Goal: Task Accomplishment & Management: Complete application form

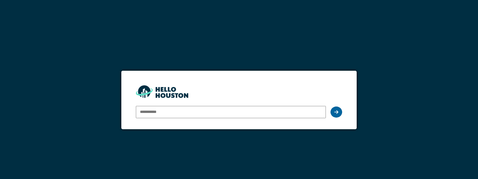
type input "**********"
click at [341, 113] on div at bounding box center [337, 111] width 12 height 11
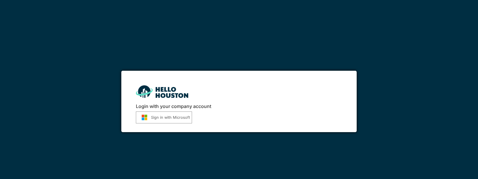
click at [162, 113] on button "Sign in with Microsoft" at bounding box center [164, 117] width 56 height 12
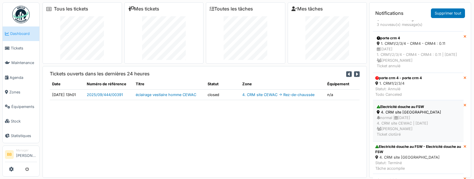
scroll to position [124, 0]
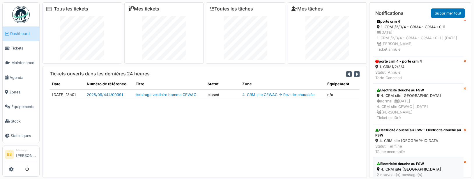
click at [387, 166] on div "4. CRM site CEWAC" at bounding box center [417, 169] width 83 height 6
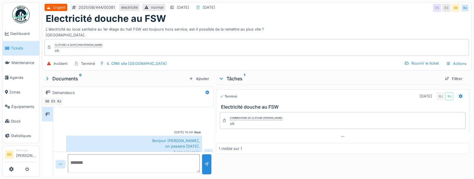
scroll to position [299, 0]
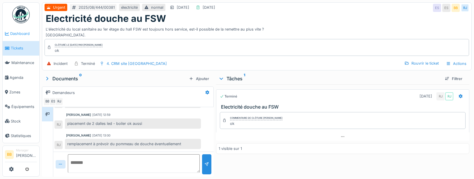
click at [19, 34] on span "Dashboard" at bounding box center [23, 34] width 27 height 6
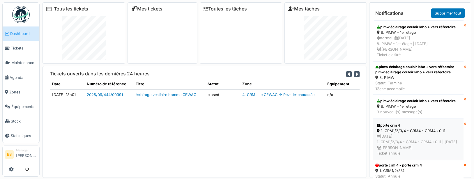
click at [416, 149] on div "25/07/2024 1. CRM1/2/3/4 - CRM4 - CRM4 : 0.11 | Il y a 392 jour(s) Benoit Benec…" at bounding box center [417, 145] width 83 height 22
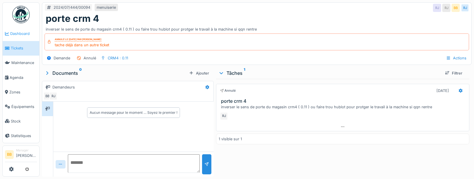
click at [24, 33] on span "Dashboard" at bounding box center [23, 34] width 27 height 6
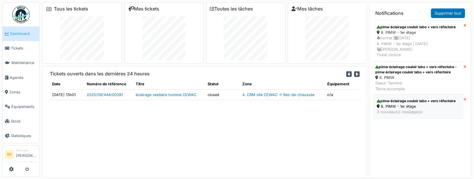
click at [401, 104] on div "pimw éclairage couloir labo + vers réfectoire" at bounding box center [417, 100] width 83 height 5
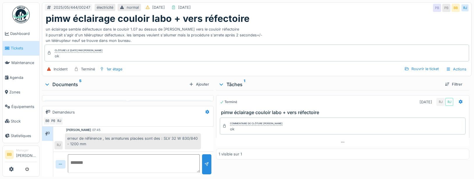
scroll to position [4, 0]
click at [12, 33] on span "Dashboard" at bounding box center [23, 34] width 27 height 6
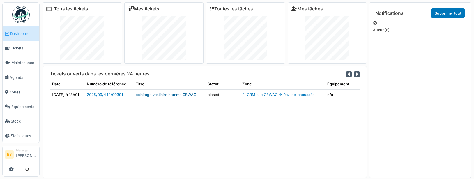
click at [184, 97] on link "éclairage vestiaire homme CEWAC" at bounding box center [166, 95] width 61 height 4
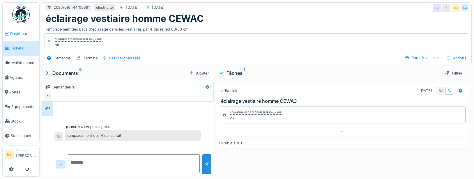
click at [19, 33] on span "Dashboard" at bounding box center [23, 34] width 27 height 6
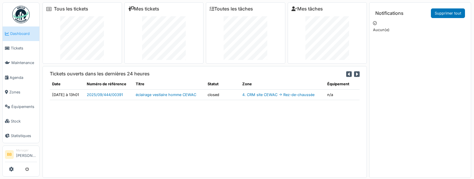
click at [15, 37] on link "Dashboard" at bounding box center [21, 33] width 37 height 15
click at [12, 48] on span "Tickets" at bounding box center [24, 48] width 26 height 6
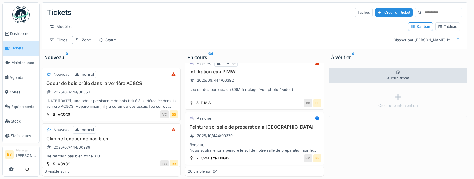
scroll to position [145, 0]
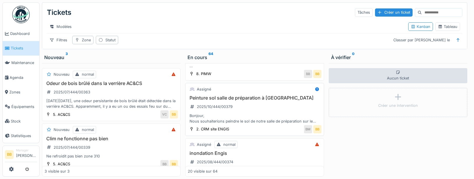
click at [246, 101] on h3 "Peinture sol salle de préparation à [GEOGRAPHIC_DATA]" at bounding box center [254, 98] width 133 height 6
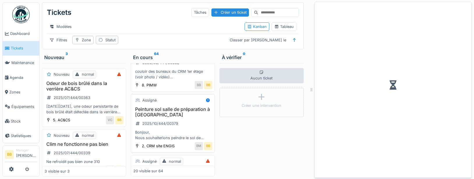
scroll to position [164, 0]
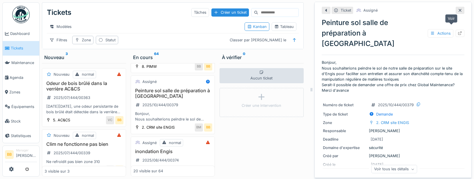
click at [457, 31] on icon at bounding box center [459, 33] width 5 height 4
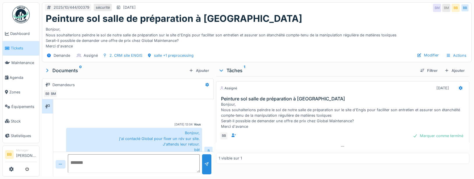
scroll to position [32, 0]
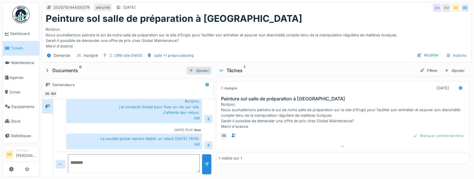
click at [189, 69] on div at bounding box center [191, 71] width 5 height 6
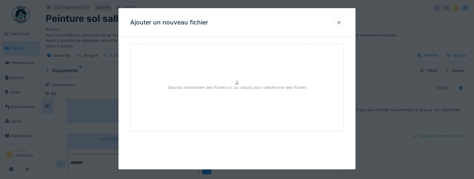
click at [197, 72] on div "Déposez directement des fichiers ici, ou cliquez pour sélectionner des fichiers" at bounding box center [237, 87] width 214 height 87
click at [340, 21] on div at bounding box center [338, 23] width 5 height 6
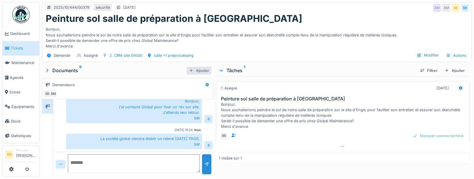
click at [193, 68] on div "Ajouter" at bounding box center [198, 71] width 25 height 8
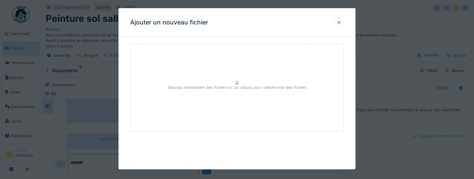
click at [199, 71] on div "Déposez directement des fichiers ici, ou cliquez pour sélectionner des fichiers" at bounding box center [237, 87] width 214 height 87
type input "**********"
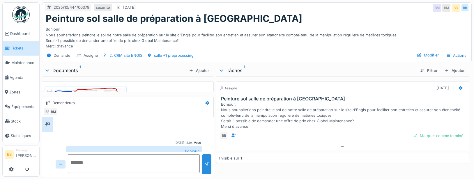
scroll to position [50, 0]
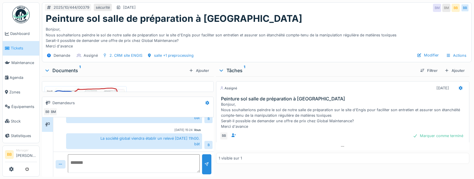
click at [87, 160] on textarea at bounding box center [134, 163] width 132 height 19
type textarea "*"
type textarea "**********"
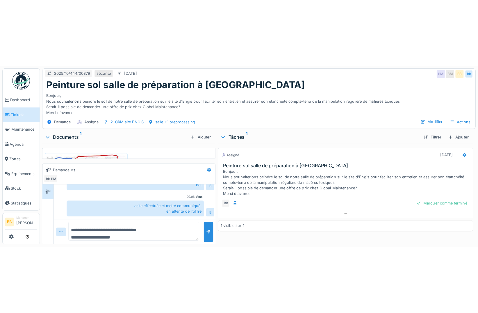
scroll to position [0, 0]
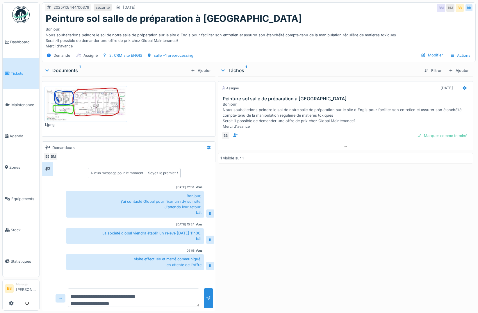
click at [22, 76] on link "Tickets" at bounding box center [21, 73] width 37 height 31
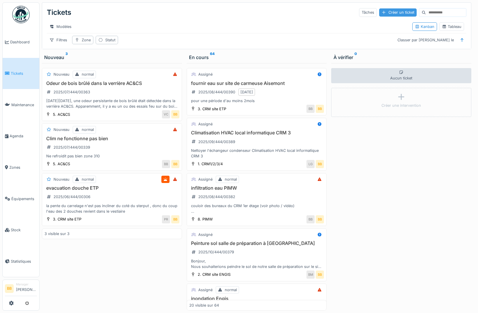
click at [382, 13] on div at bounding box center [384, 13] width 5 height 6
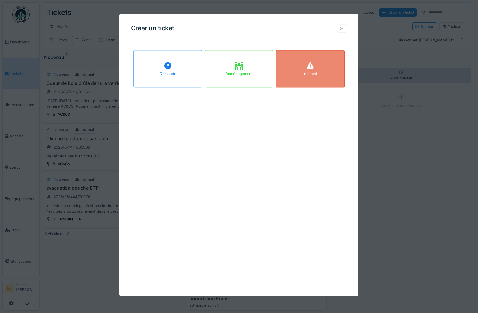
click at [308, 75] on div "Incident" at bounding box center [310, 74] width 14 height 6
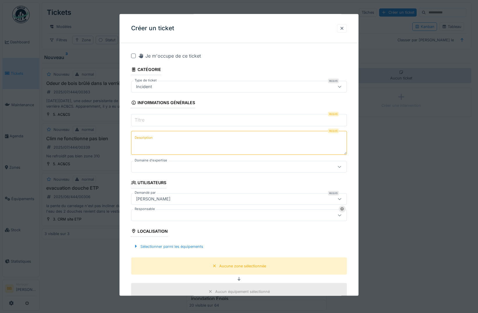
click at [214, 122] on input "Titre" at bounding box center [239, 120] width 216 height 12
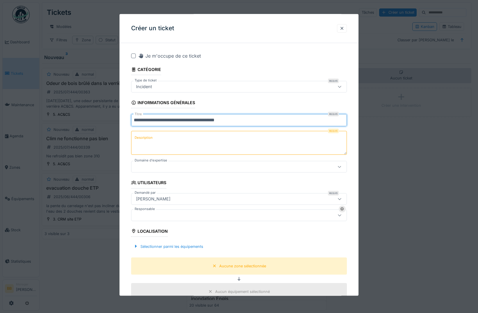
click at [221, 122] on input "**********" at bounding box center [239, 120] width 216 height 12
type input "**********"
click at [206, 135] on textarea "Description" at bounding box center [239, 143] width 216 height 24
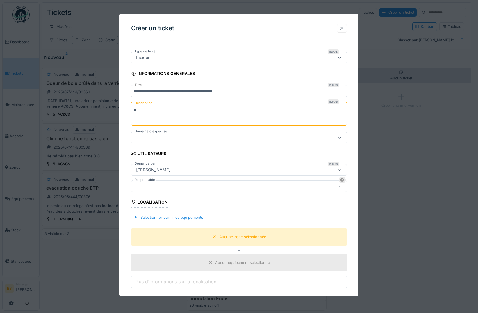
type textarea "*"
click at [205, 140] on div at bounding box center [226, 138] width 185 height 6
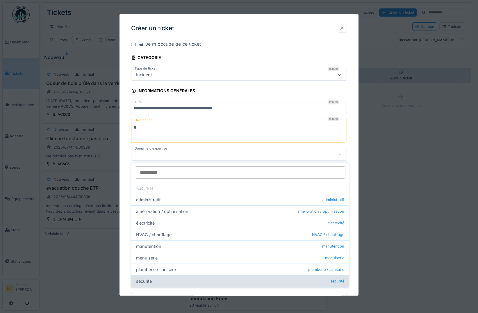
click at [171, 278] on div "sécurité sécurité" at bounding box center [241, 281] width 218 height 12
type input "****"
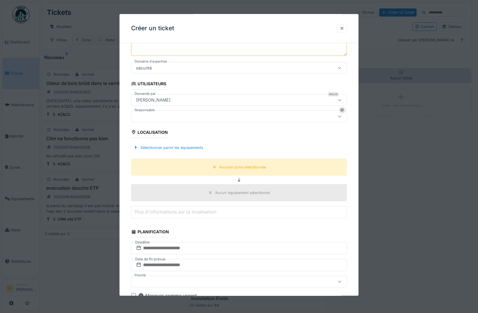
scroll to position [99, 0]
click at [168, 147] on div "Sélectionner parmi les équipements" at bounding box center [168, 147] width 74 height 8
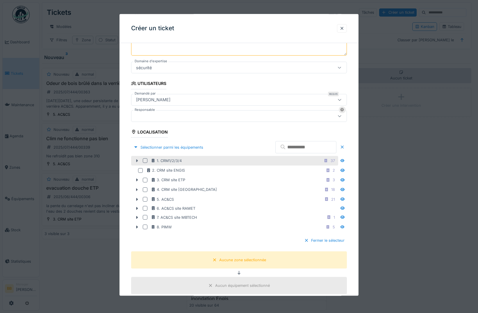
click at [138, 161] on icon at bounding box center [137, 161] width 5 height 4
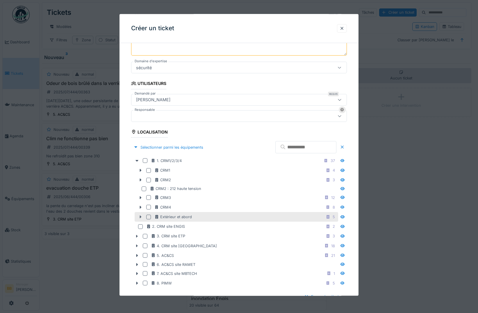
click at [139, 217] on icon at bounding box center [140, 217] width 5 height 4
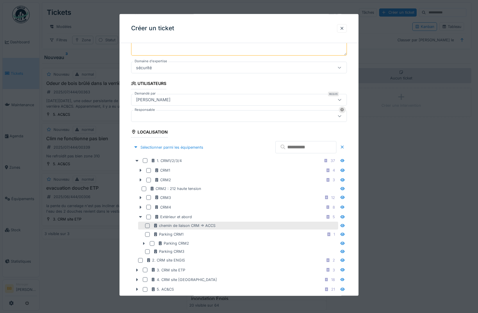
click at [148, 226] on div at bounding box center [147, 225] width 5 height 5
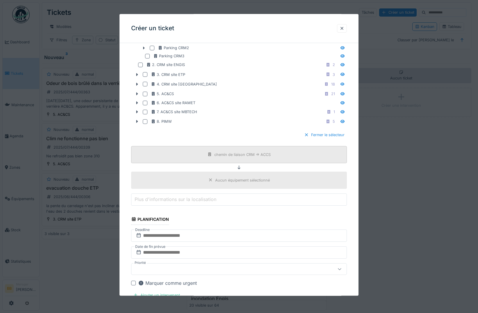
scroll to position [303, 0]
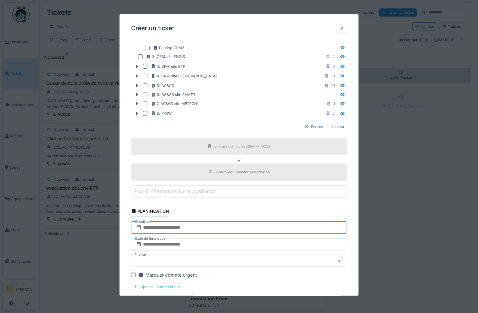
click at [200, 226] on input "text" at bounding box center [239, 227] width 216 height 12
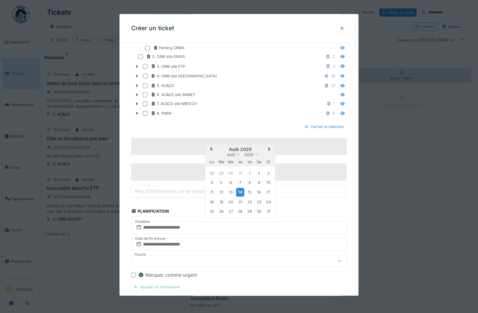
click at [240, 193] on div "14" at bounding box center [240, 192] width 8 height 8
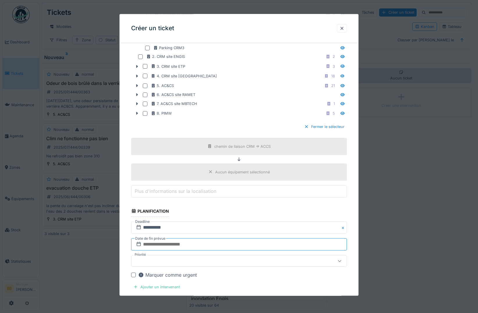
click at [203, 242] on input "text" at bounding box center [239, 244] width 216 height 12
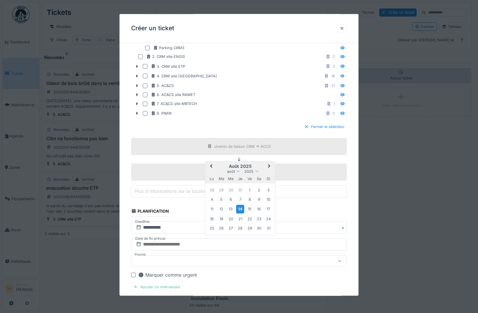
click at [239, 209] on div "14" at bounding box center [240, 209] width 8 height 8
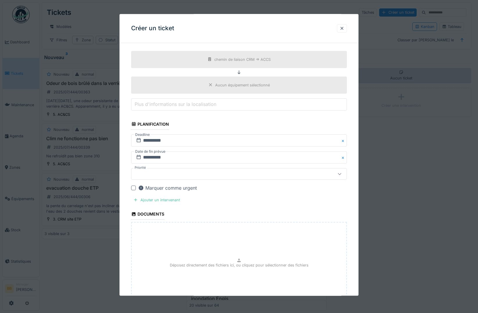
scroll to position [390, 0]
click at [166, 198] on div "Ajouter un intervenant" at bounding box center [156, 200] width 51 height 8
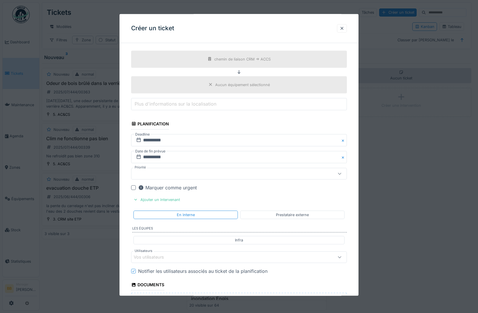
click at [164, 255] on div "Vos utilisateurs" at bounding box center [153, 257] width 38 height 6
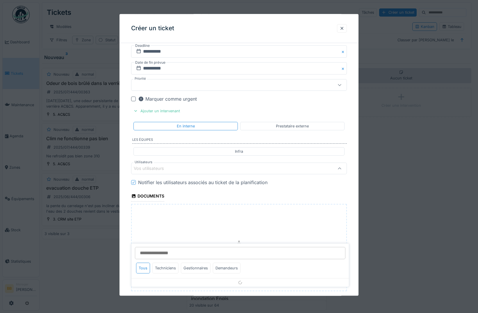
scroll to position [493, 0]
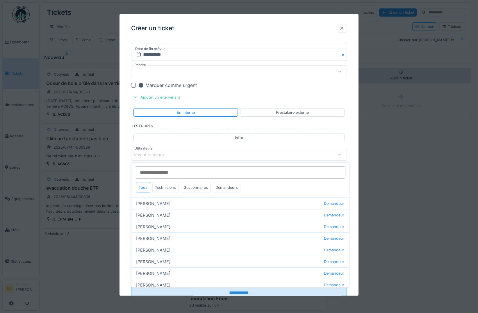
click at [170, 190] on div "Techniciens" at bounding box center [165, 187] width 26 height 11
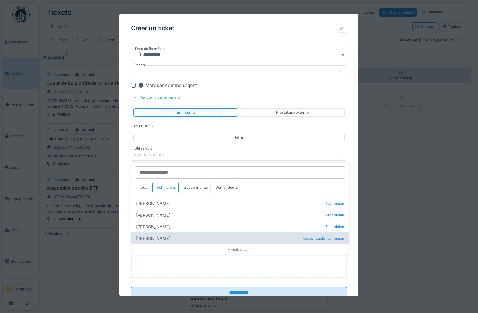
click at [164, 240] on div "Ronan Jurcaba Responsable technicien" at bounding box center [241, 238] width 218 height 12
type input "*****"
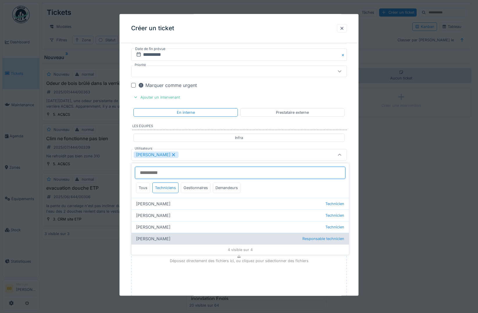
scroll to position [4, 0]
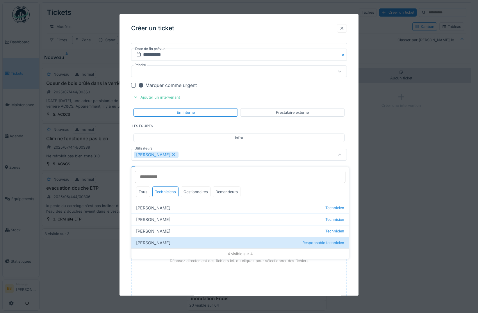
click at [188, 280] on div "Déposez directement des fichiers ici, ou cliquez pour sélectionner des fichiers" at bounding box center [239, 261] width 216 height 87
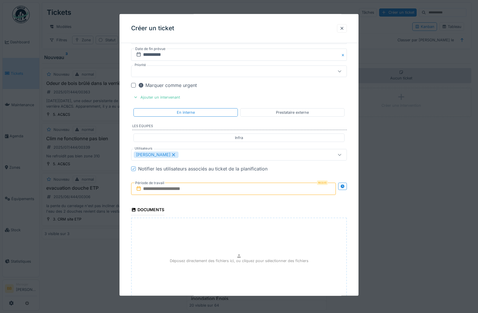
click at [196, 187] on input "text" at bounding box center [233, 189] width 205 height 12
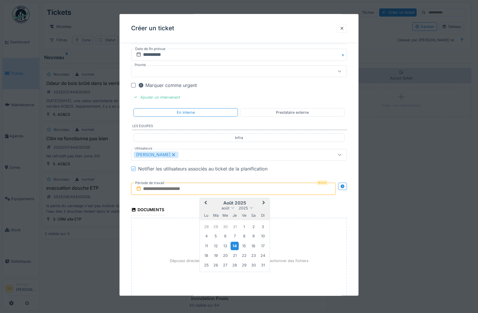
click at [237, 248] on div "14" at bounding box center [235, 246] width 8 height 8
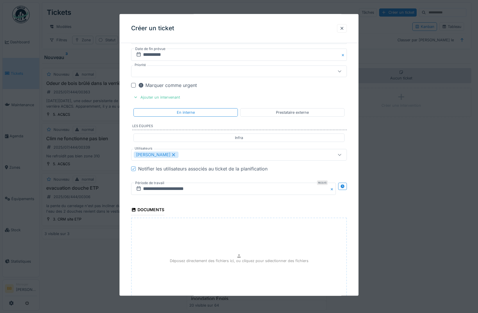
scroll to position [540, 0]
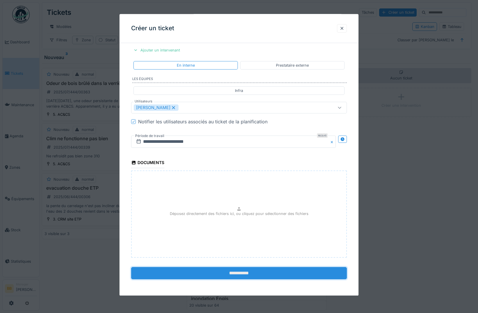
click at [244, 273] on input "**********" at bounding box center [239, 273] width 216 height 12
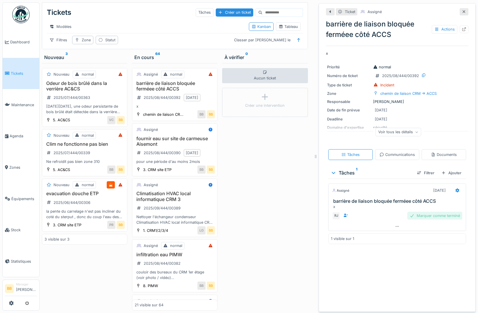
click at [415, 220] on div "Marquer comme terminé" at bounding box center [435, 216] width 55 height 8
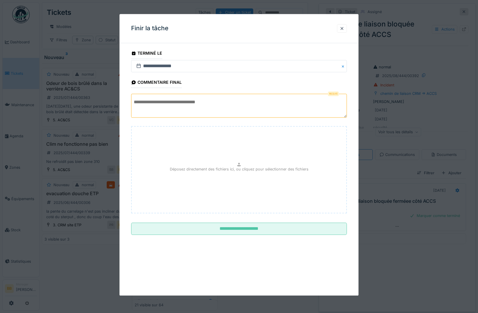
click at [217, 110] on textarea at bounding box center [239, 106] width 216 height 24
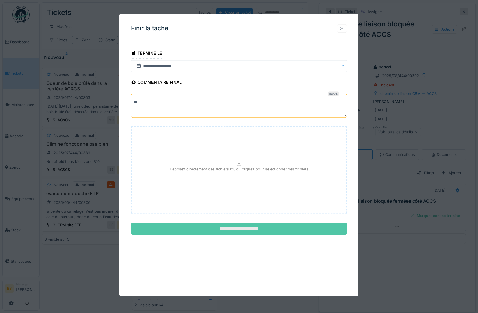
type textarea "**"
click at [232, 229] on input "**********" at bounding box center [239, 229] width 216 height 12
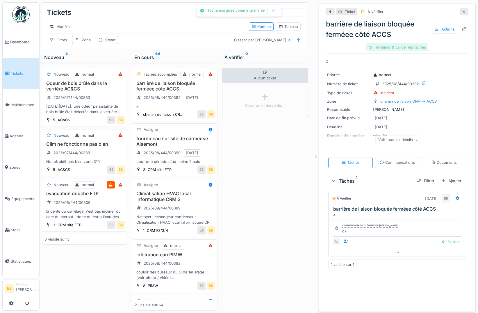
click at [403, 43] on div "Terminer & valider les tâches" at bounding box center [397, 47] width 62 height 8
click at [390, 43] on div "Clôturer le ticket" at bounding box center [397, 47] width 40 height 8
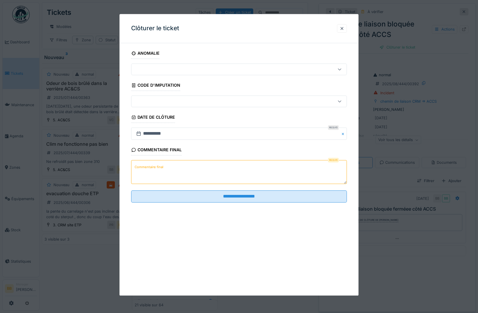
click at [177, 176] on textarea "Commentaire final" at bounding box center [239, 172] width 216 height 24
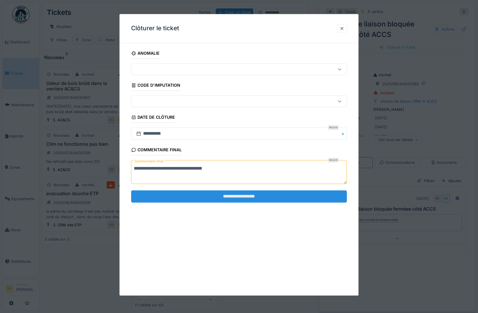
type textarea "**********"
click at [209, 199] on input "**********" at bounding box center [239, 196] width 216 height 12
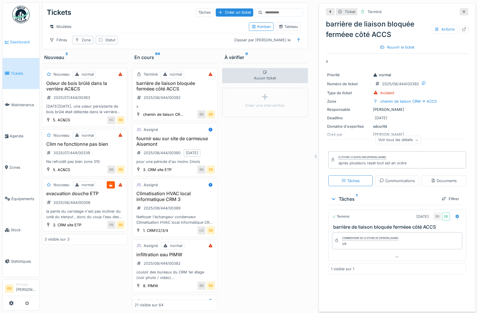
click at [28, 46] on link "Dashboard" at bounding box center [21, 41] width 37 height 31
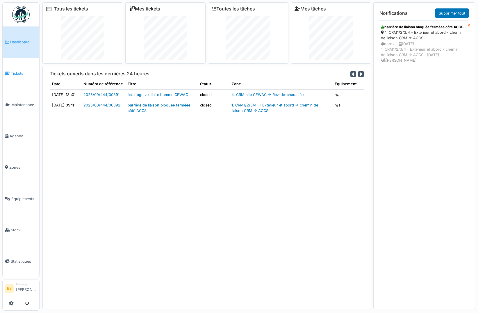
click at [16, 71] on span "Tickets" at bounding box center [24, 74] width 26 height 6
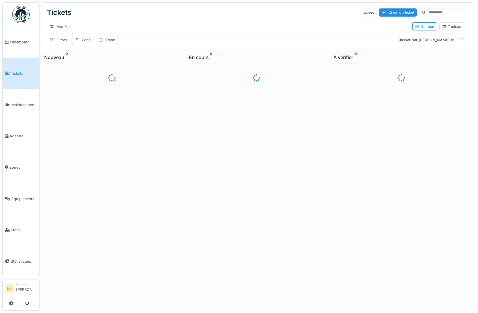
click at [79, 44] on div "Zone" at bounding box center [82, 40] width 21 height 8
click at [93, 76] on div "Sélectionner parmi les équipements" at bounding box center [112, 75] width 74 height 8
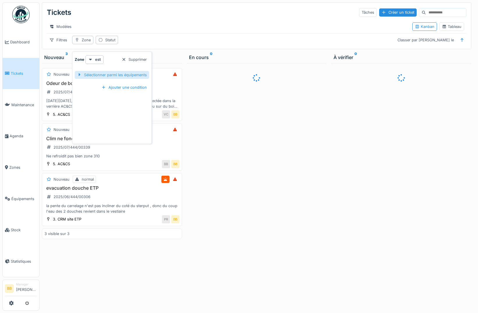
click at [78, 77] on div at bounding box center [79, 75] width 5 height 6
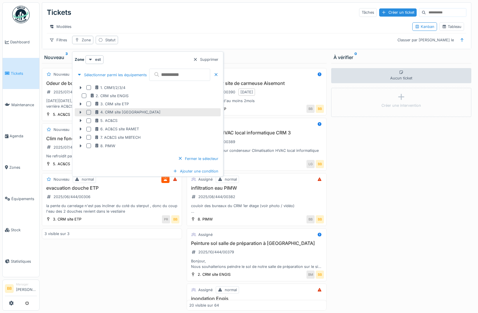
click at [88, 111] on div at bounding box center [88, 112] width 5 height 5
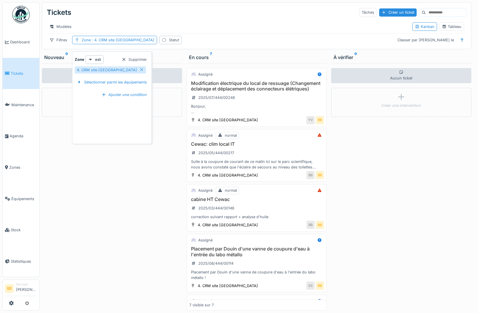
click at [166, 184] on div "Aucun ticket Créer une intervention" at bounding box center [112, 187] width 140 height 248
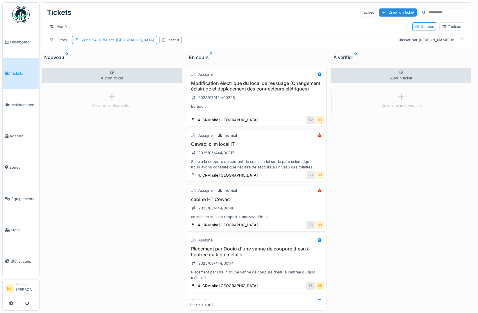
click at [221, 92] on h3 "Modification électrique du local de ressuage (Changement éclairage et déplaceme…" at bounding box center [256, 86] width 135 height 11
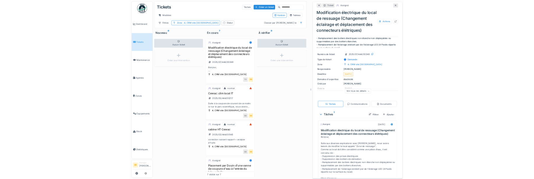
scroll to position [14, 0]
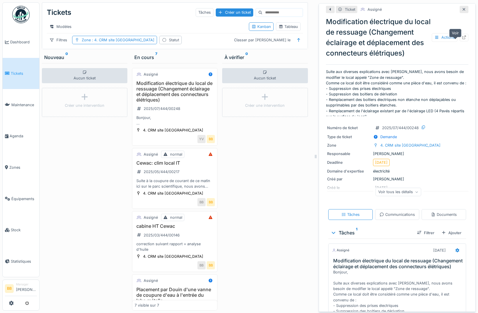
click at [462, 39] on icon at bounding box center [464, 37] width 5 height 4
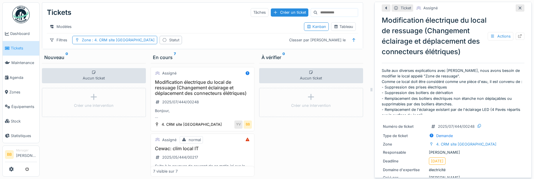
scroll to position [0, 0]
click at [19, 35] on span "Dashboard" at bounding box center [23, 34] width 27 height 6
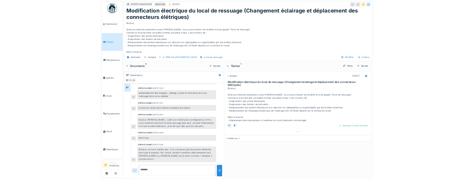
scroll to position [4, 0]
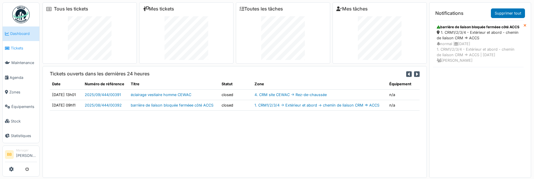
click at [21, 48] on span "Tickets" at bounding box center [24, 48] width 26 height 6
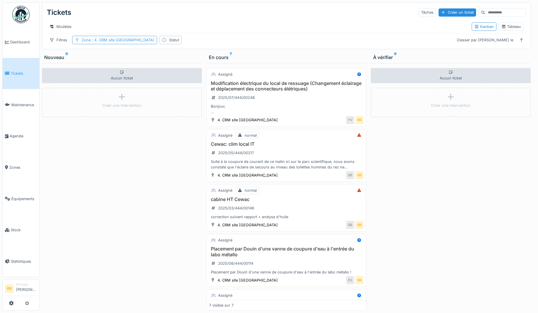
click at [123, 42] on span ": 4. CRM site [GEOGRAPHIC_DATA]" at bounding box center [123, 40] width 64 height 4
click at [127, 57] on div "Supprimer" at bounding box center [134, 60] width 30 height 8
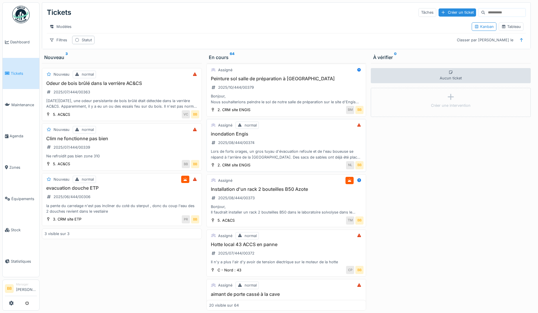
scroll to position [175, 0]
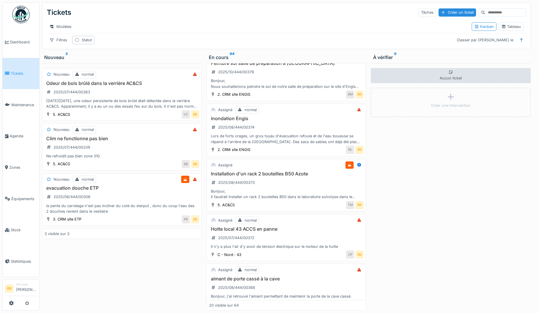
click at [255, 177] on h3 "Installation d'un rack 2 bouteilles B50 Azote" at bounding box center [286, 174] width 155 height 6
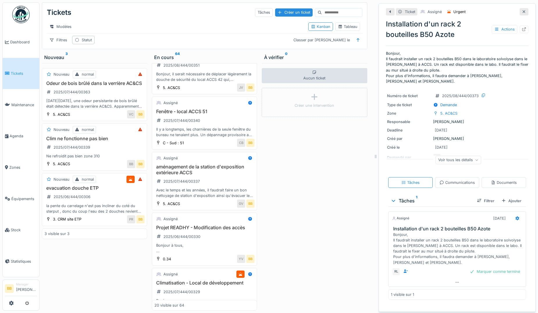
scroll to position [657, 0]
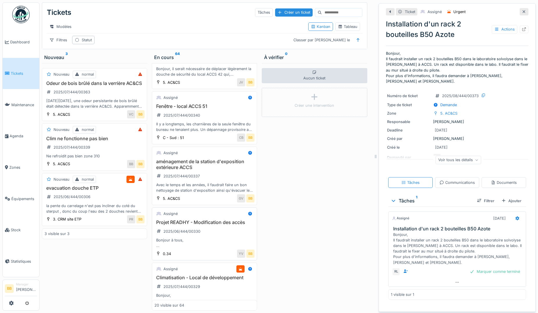
click at [215, 179] on h3 "Projet READHY - Modification des accès" at bounding box center [204, 223] width 100 height 6
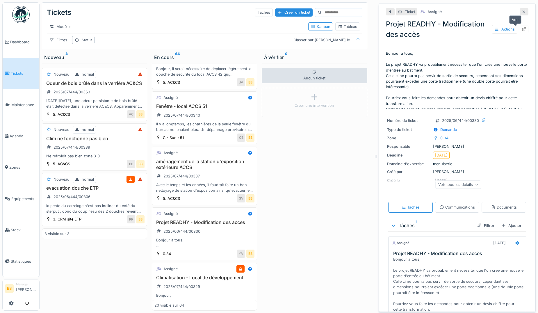
click at [522, 28] on icon at bounding box center [524, 29] width 5 height 4
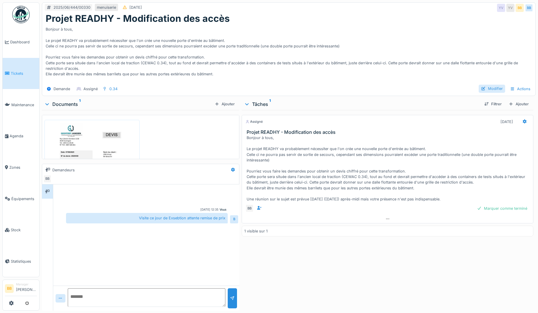
click at [481, 85] on div "Modifier" at bounding box center [492, 89] width 26 height 8
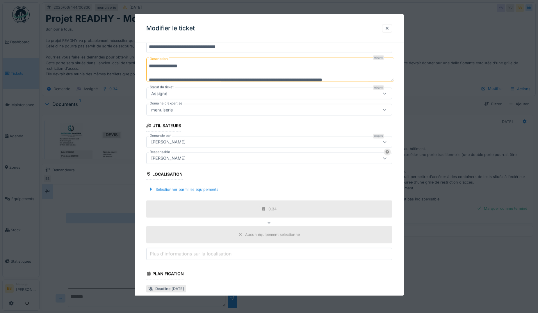
scroll to position [58, 0]
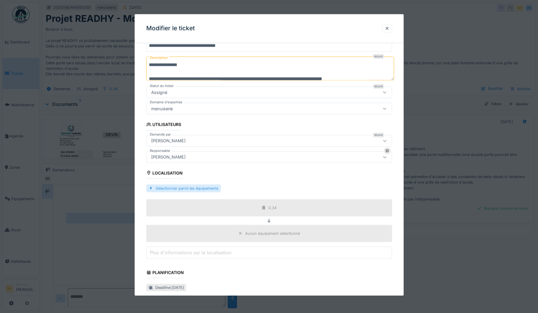
click at [205, 189] on div "Sélectionner parmi les équipements" at bounding box center [183, 188] width 74 height 8
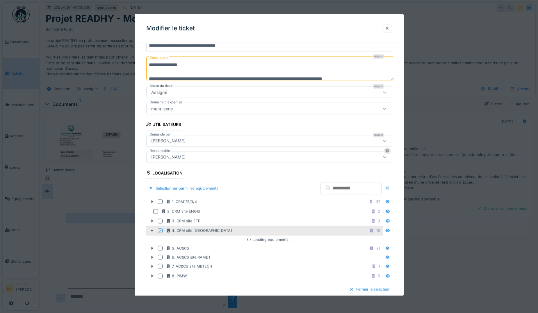
click at [159, 230] on icon at bounding box center [160, 230] width 3 height 3
click at [162, 230] on div at bounding box center [160, 230] width 5 height 5
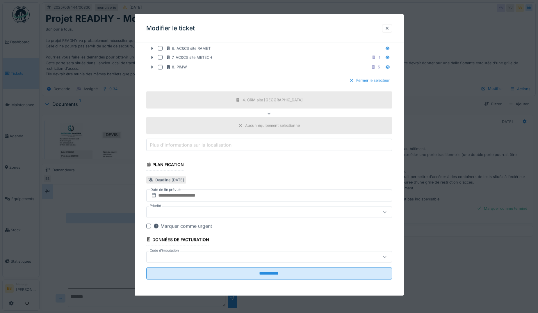
scroll to position [267, 0]
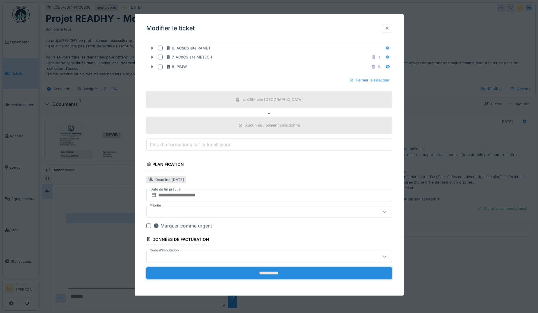
click at [213, 271] on input "**********" at bounding box center [269, 273] width 246 height 12
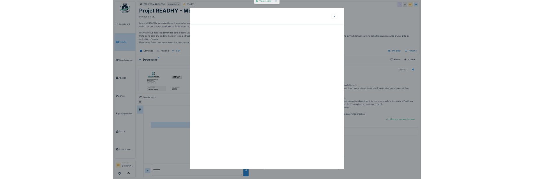
scroll to position [0, 0]
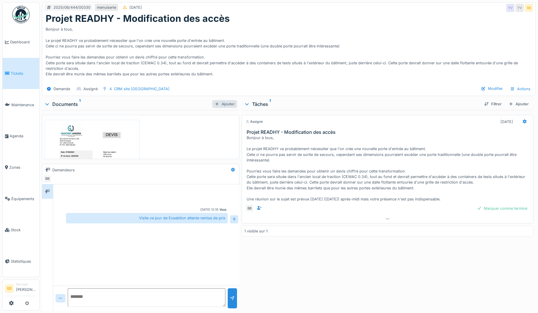
click at [219, 105] on div "Ajouter" at bounding box center [224, 104] width 25 height 8
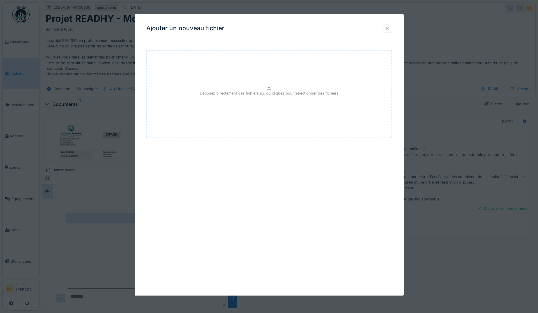
click at [207, 102] on div "Déposez directement des fichiers ici, ou cliquez pour sélectionner des fichiers" at bounding box center [269, 93] width 246 height 87
type input "**********"
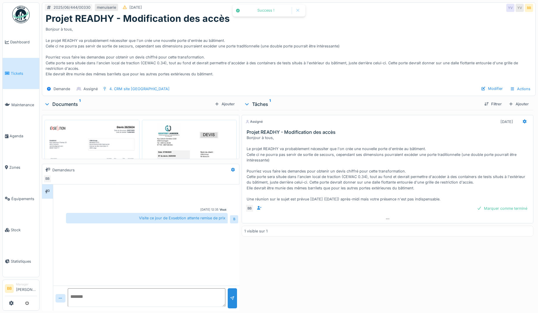
click at [108, 141] on img at bounding box center [92, 186] width 92 height 130
click at [108, 141] on div at bounding box center [269, 156] width 538 height 313
click at [108, 141] on img at bounding box center [92, 186] width 92 height 130
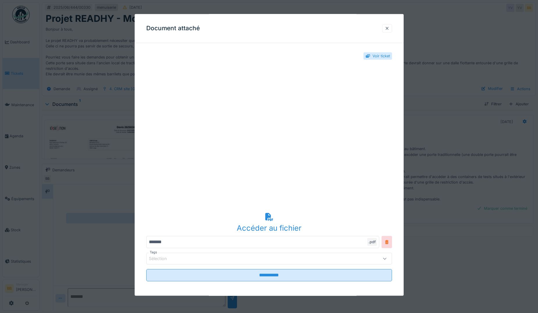
click at [384, 25] on div at bounding box center [387, 28] width 10 height 8
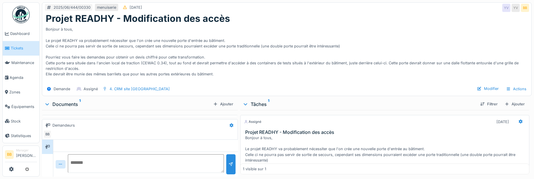
click at [45, 104] on icon at bounding box center [47, 104] width 5 height 6
click at [50, 105] on div "Documents 1" at bounding box center [127, 104] width 166 height 7
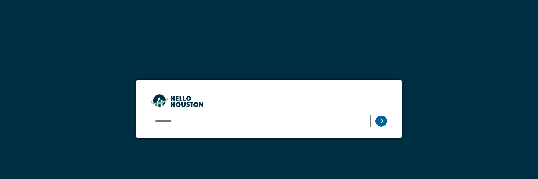
type input "**********"
click at [385, 120] on div at bounding box center [381, 121] width 12 height 11
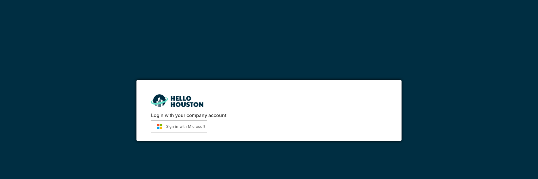
click at [161, 123] on button "Sign in with Microsoft" at bounding box center [179, 126] width 56 height 12
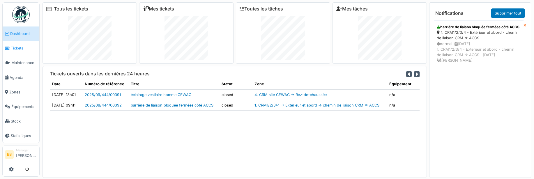
click at [21, 50] on span "Tickets" at bounding box center [24, 48] width 26 height 6
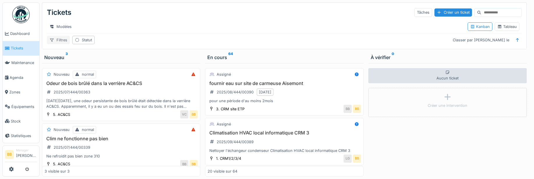
click at [60, 44] on div "Filtres" at bounding box center [58, 40] width 23 height 8
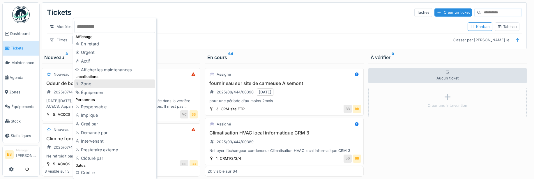
click at [97, 86] on div "Zone" at bounding box center [114, 83] width 81 height 9
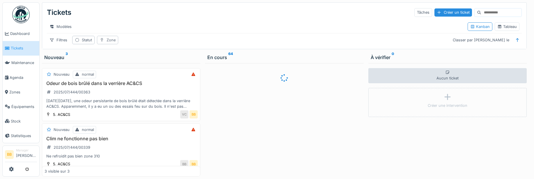
click at [101, 42] on icon at bounding box center [102, 40] width 5 height 4
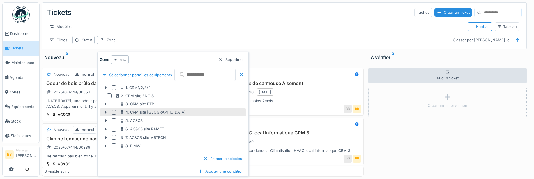
click at [113, 113] on div at bounding box center [113, 112] width 5 height 5
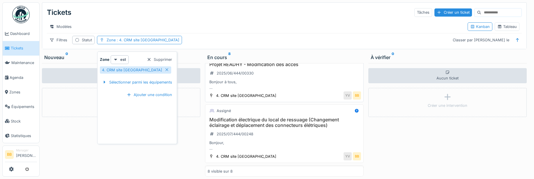
scroll to position [29, 0]
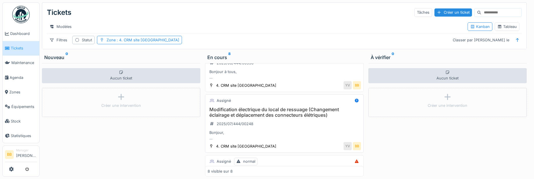
click at [253, 112] on h3 "Modification électrique du local de ressuage (Changement éclairage et déplaceme…" at bounding box center [283, 112] width 153 height 11
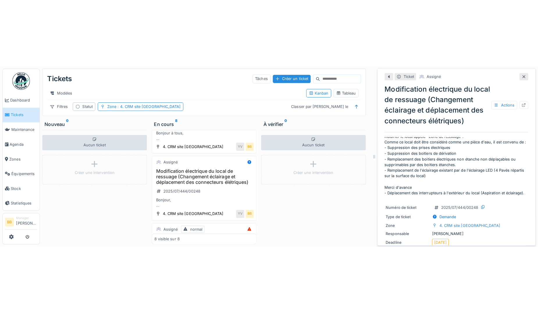
scroll to position [31, 0]
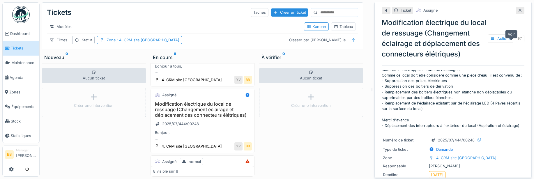
click at [517, 40] on icon at bounding box center [519, 39] width 5 height 4
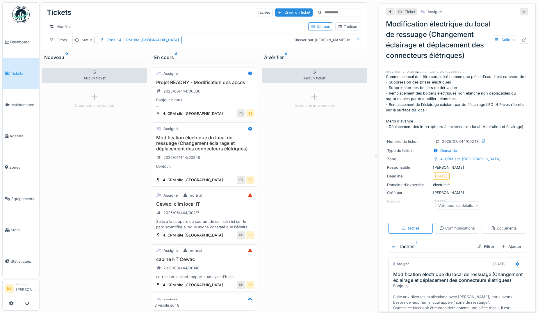
scroll to position [0, 0]
click at [24, 42] on span "Dashboard" at bounding box center [23, 42] width 27 height 6
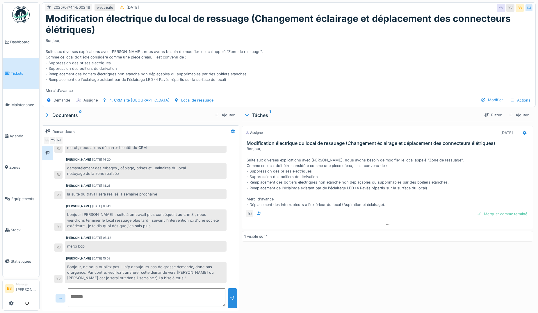
scroll to position [120, 0]
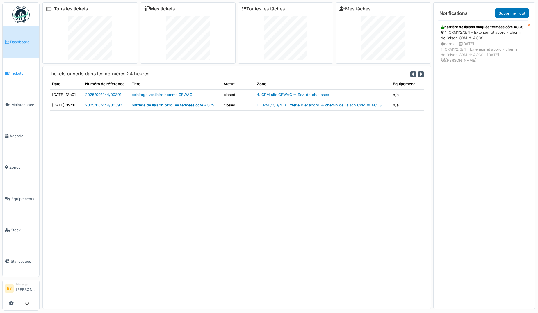
click at [30, 72] on span "Tickets" at bounding box center [24, 74] width 26 height 6
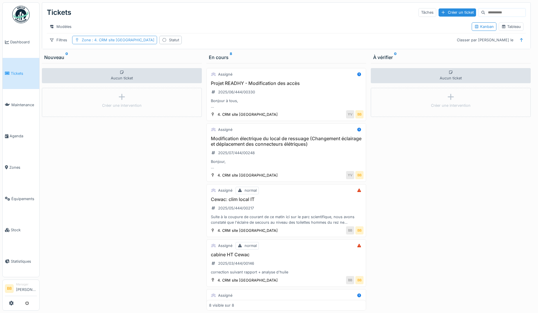
click at [110, 42] on span ": 4. CRM site CEWAC" at bounding box center [123, 40] width 64 height 4
click at [130, 57] on div "Supprimer" at bounding box center [134, 60] width 30 height 8
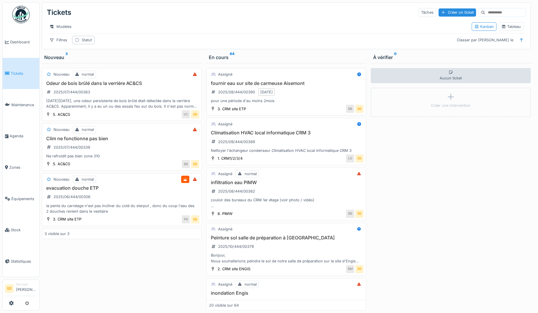
click at [244, 86] on h3 "fournir eau sur site de carmeuse Aisemont" at bounding box center [286, 84] width 155 height 6
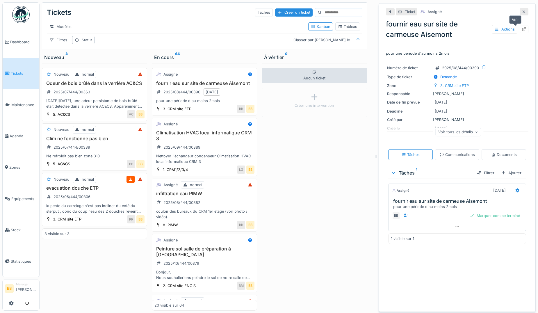
click at [523, 29] on icon at bounding box center [525, 29] width 4 height 4
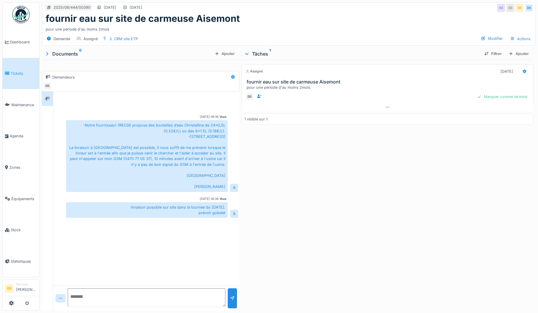
click at [95, 292] on textarea at bounding box center [147, 297] width 158 height 19
drag, startPoint x: 202, startPoint y: 298, endPoint x: 70, endPoint y: 294, distance: 132.2
click at [70, 294] on textarea "**********" at bounding box center [147, 297] width 158 height 19
type textarea "**********"
click at [489, 95] on div "Marquer comme terminé" at bounding box center [502, 97] width 55 height 8
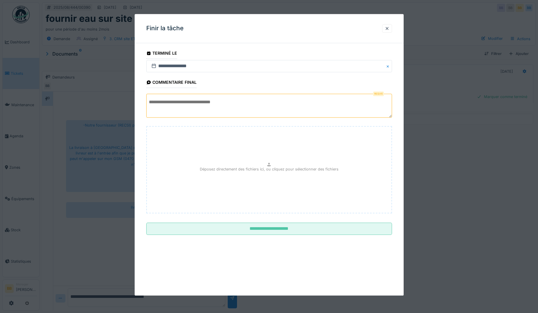
click at [223, 107] on textarea at bounding box center [269, 106] width 246 height 24
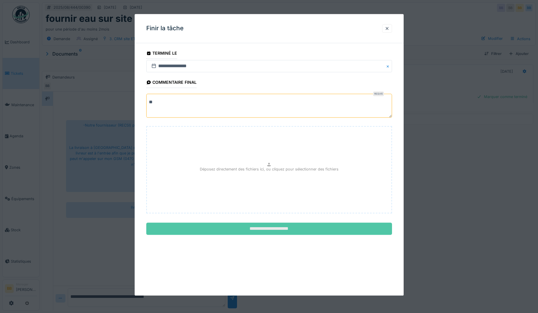
type textarea "**"
click at [211, 227] on input "**********" at bounding box center [269, 229] width 246 height 12
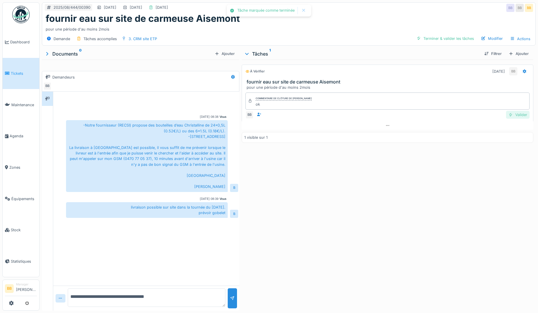
click at [518, 115] on div "Valider" at bounding box center [518, 115] width 24 height 8
click at [458, 40] on div "Clôturer le ticket" at bounding box center [456, 39] width 40 height 8
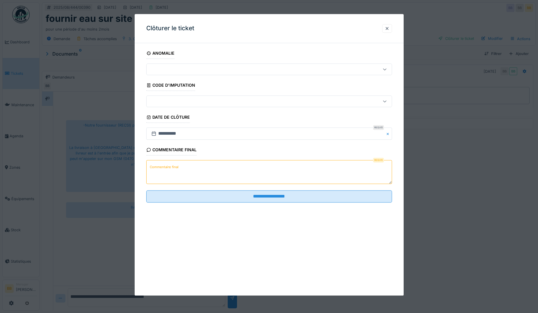
click at [188, 174] on textarea "Commentaire final" at bounding box center [269, 172] width 246 height 24
paste textarea "**********"
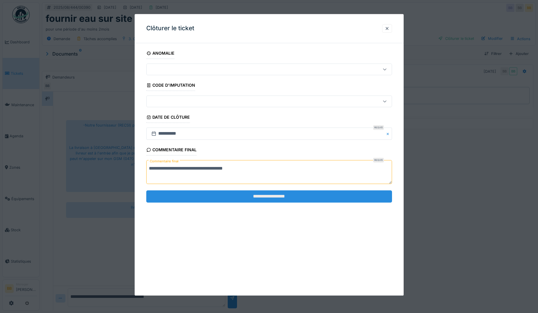
type textarea "**********"
click at [204, 194] on input "**********" at bounding box center [269, 196] width 246 height 12
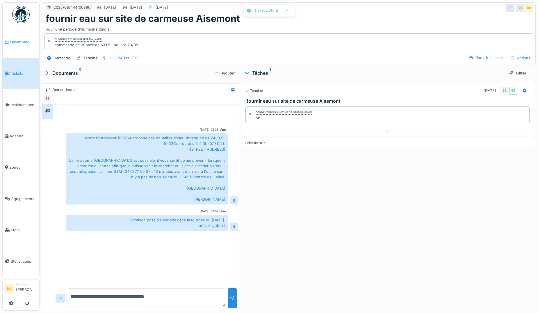
click at [13, 41] on span "Dashboard" at bounding box center [23, 42] width 27 height 6
